Goal: Task Accomplishment & Management: Complete application form

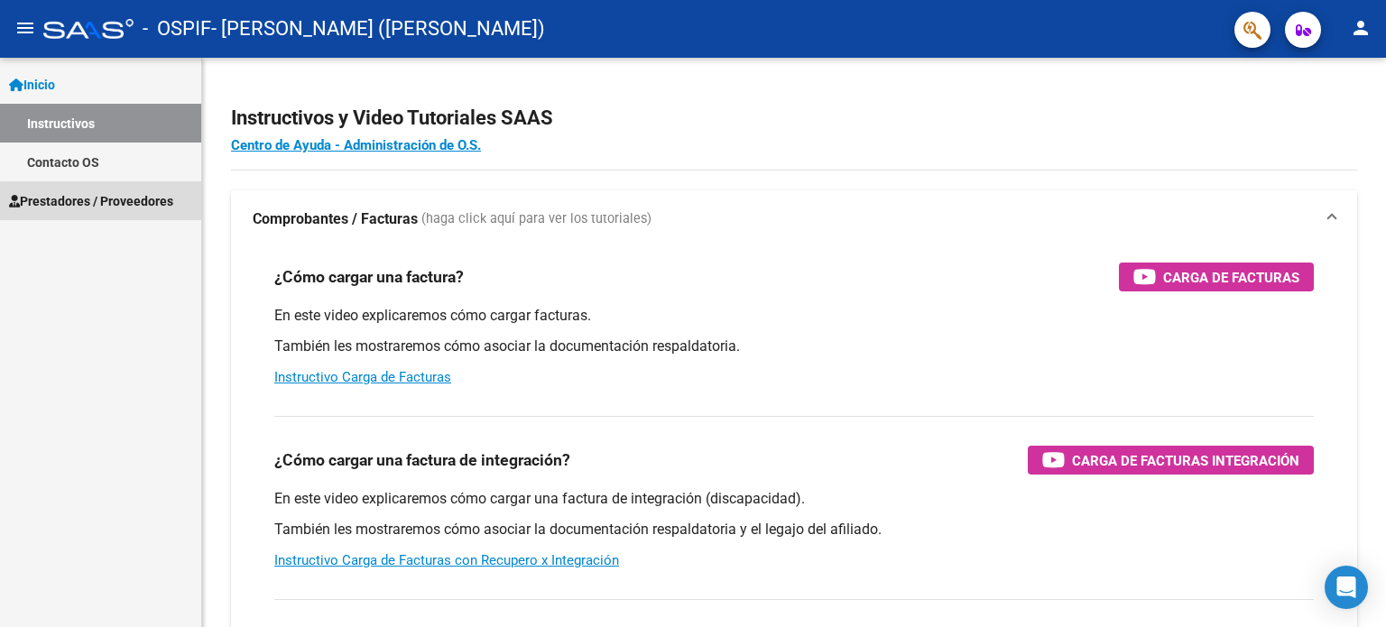
click at [105, 206] on span "Prestadores / Proveedores" at bounding box center [91, 201] width 164 height 20
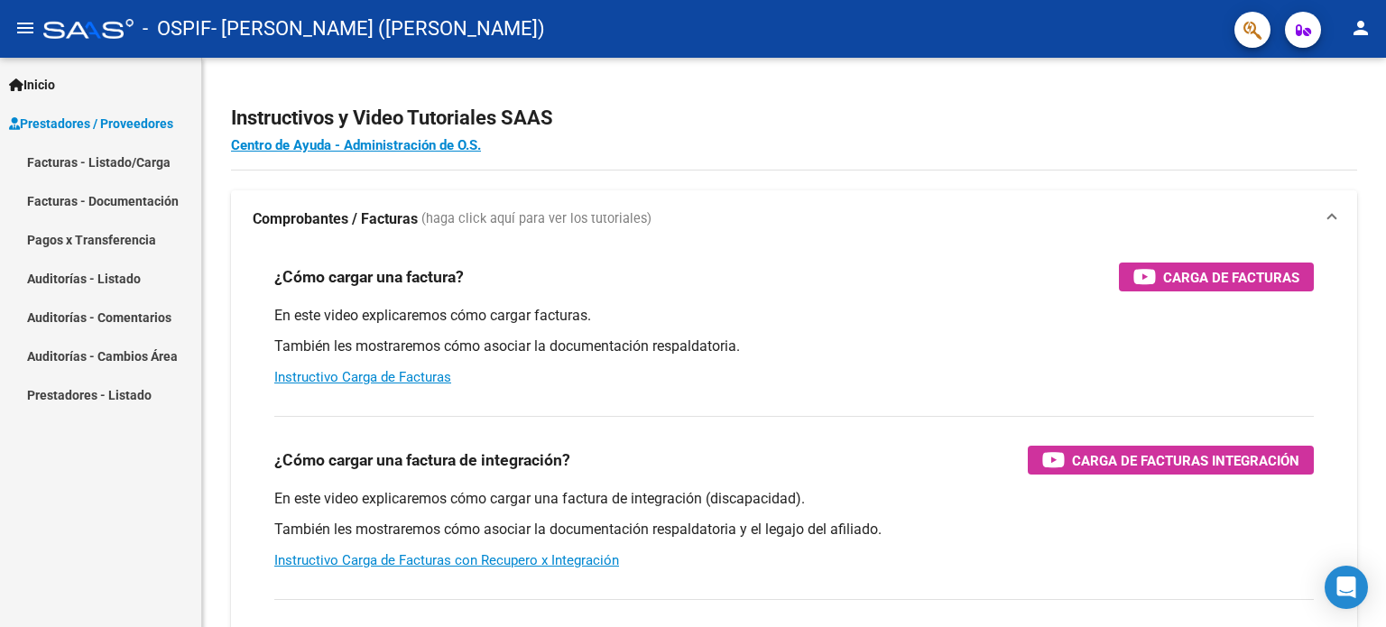
click at [105, 166] on link "Facturas - Listado/Carga" at bounding box center [100, 162] width 201 height 39
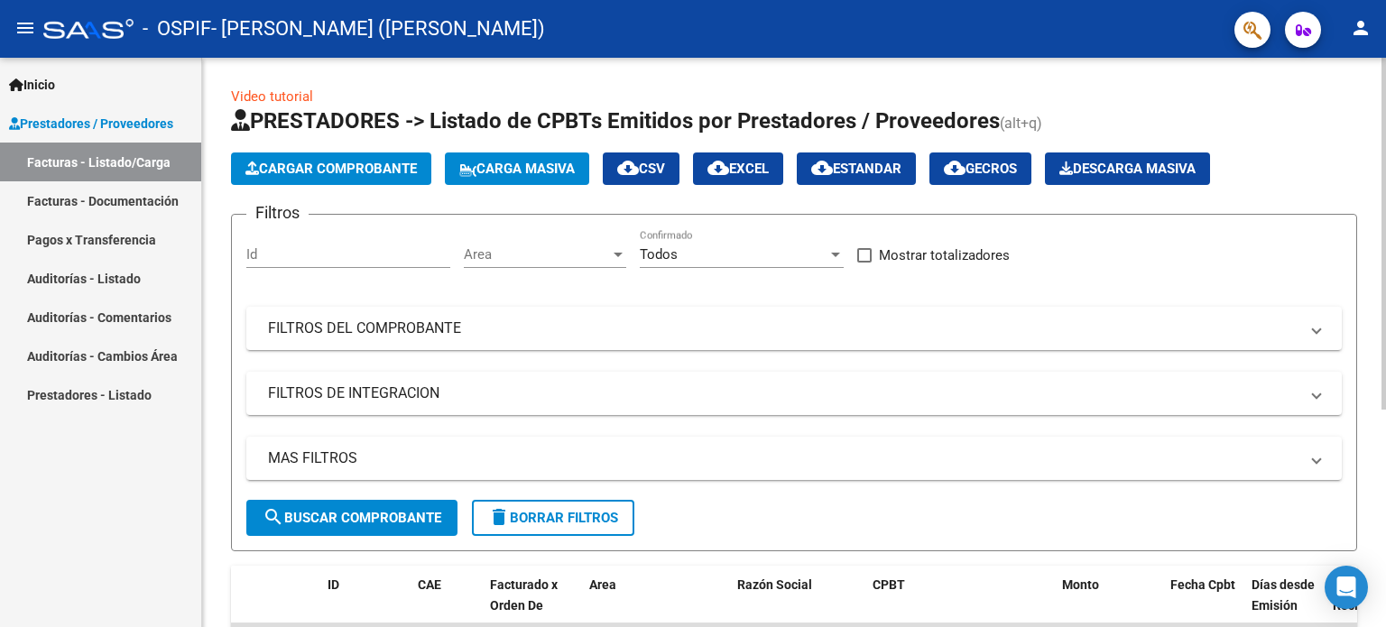
scroll to position [271, 0]
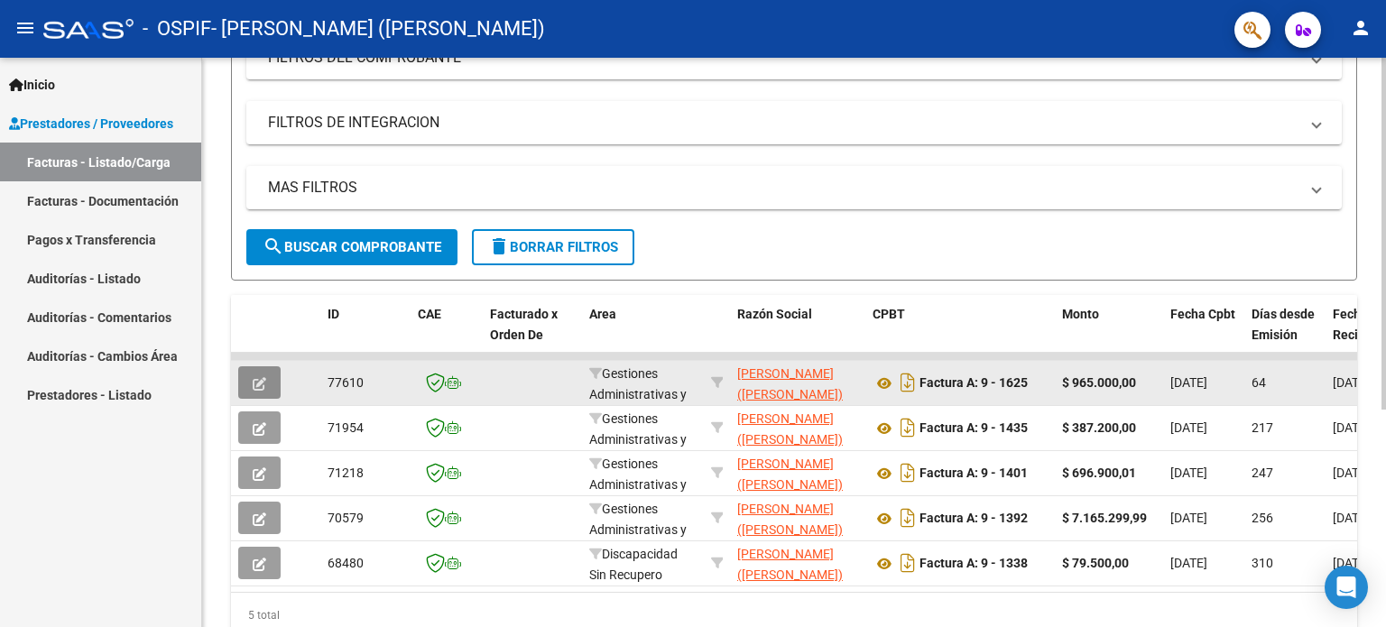
click at [265, 387] on icon "button" at bounding box center [260, 384] width 14 height 14
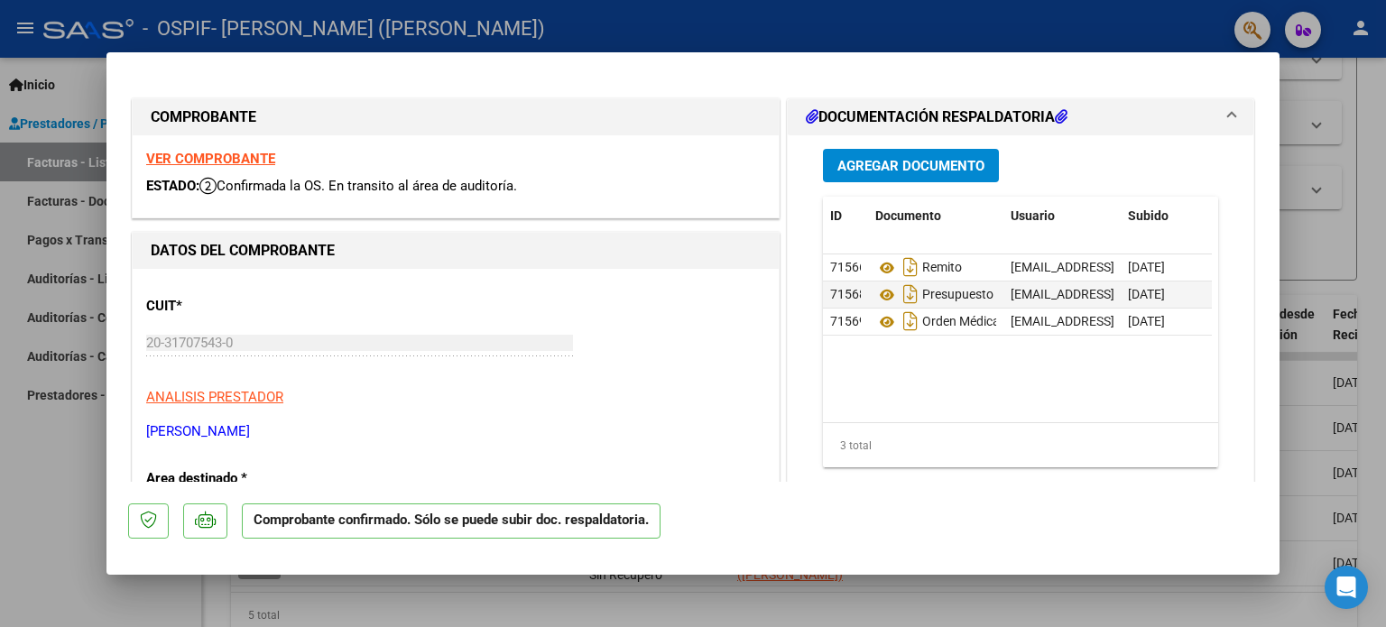
click at [854, 27] on div at bounding box center [693, 313] width 1386 height 627
type input "$ 0,00"
